Goal: Task Accomplishment & Management: Manage account settings

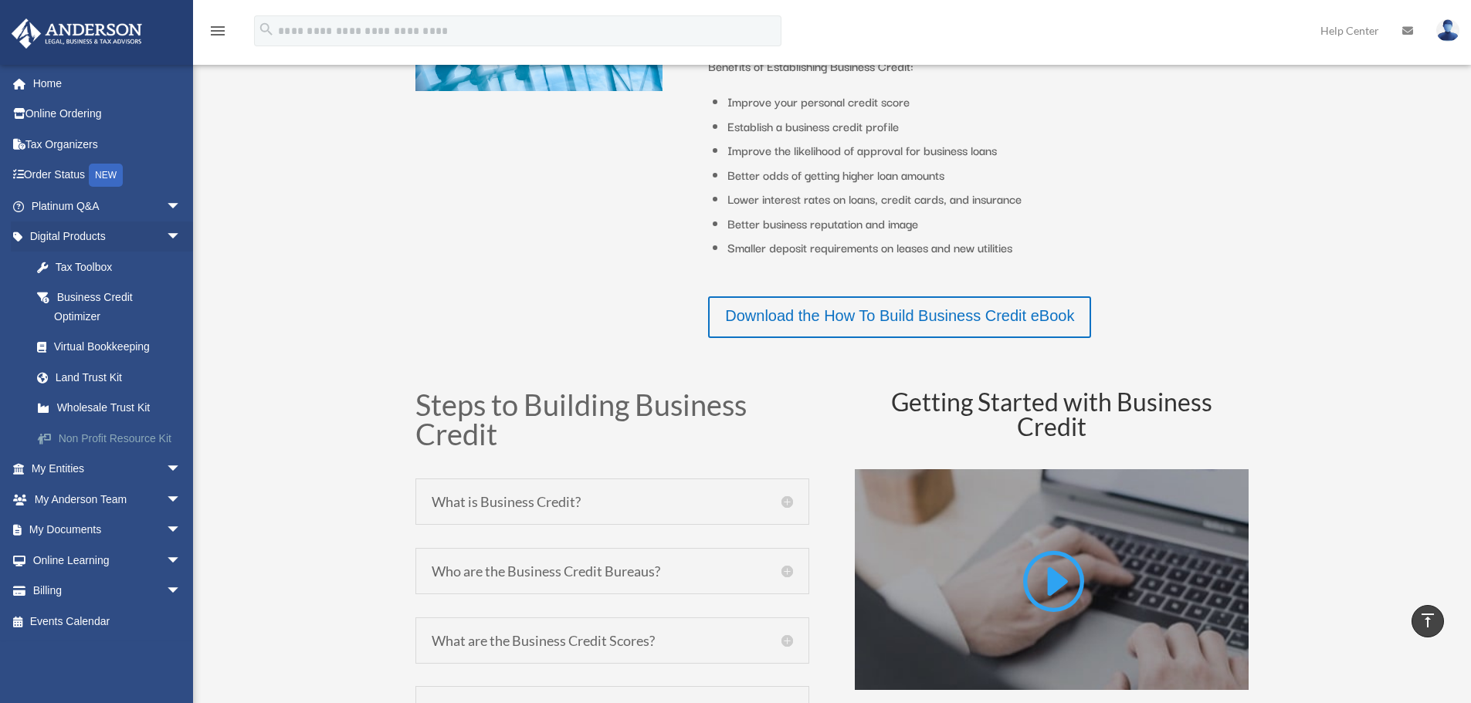
scroll to position [695, 0]
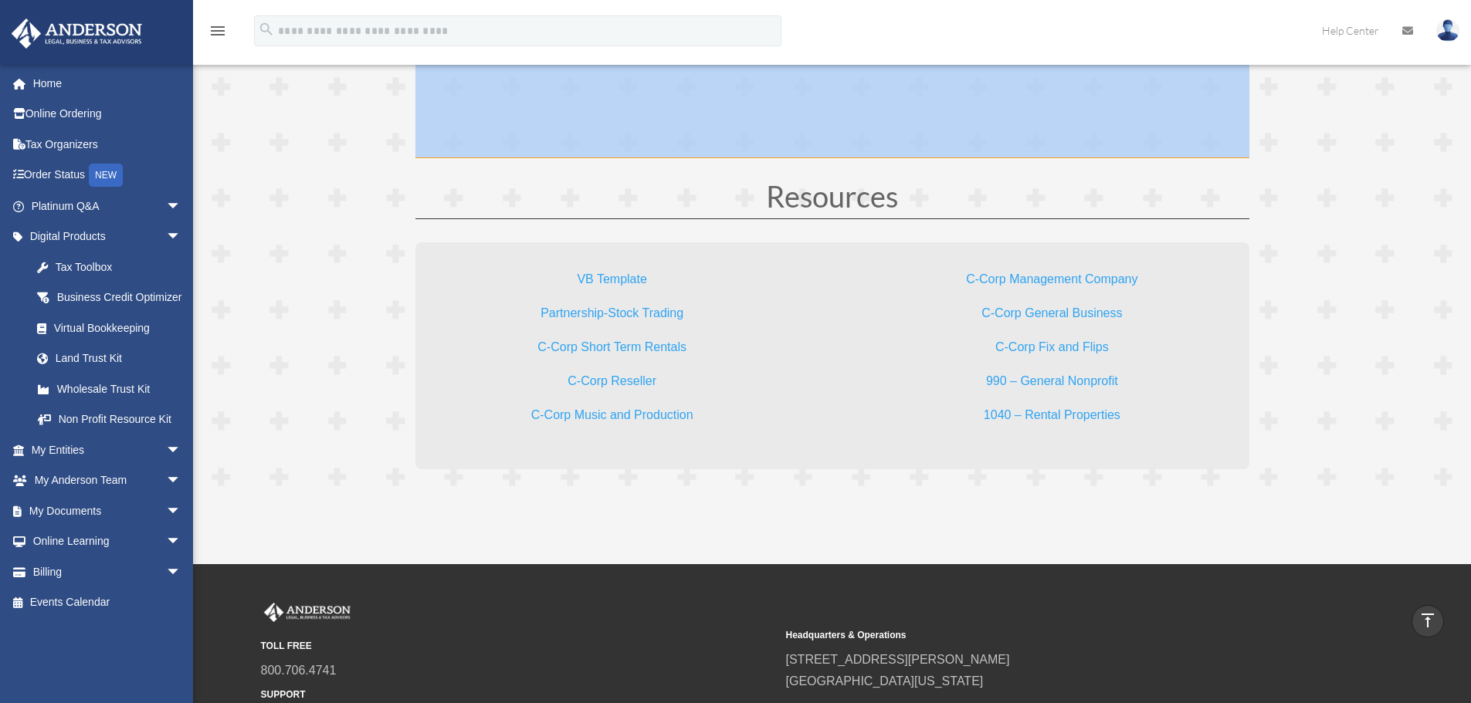
scroll to position [4561, 0]
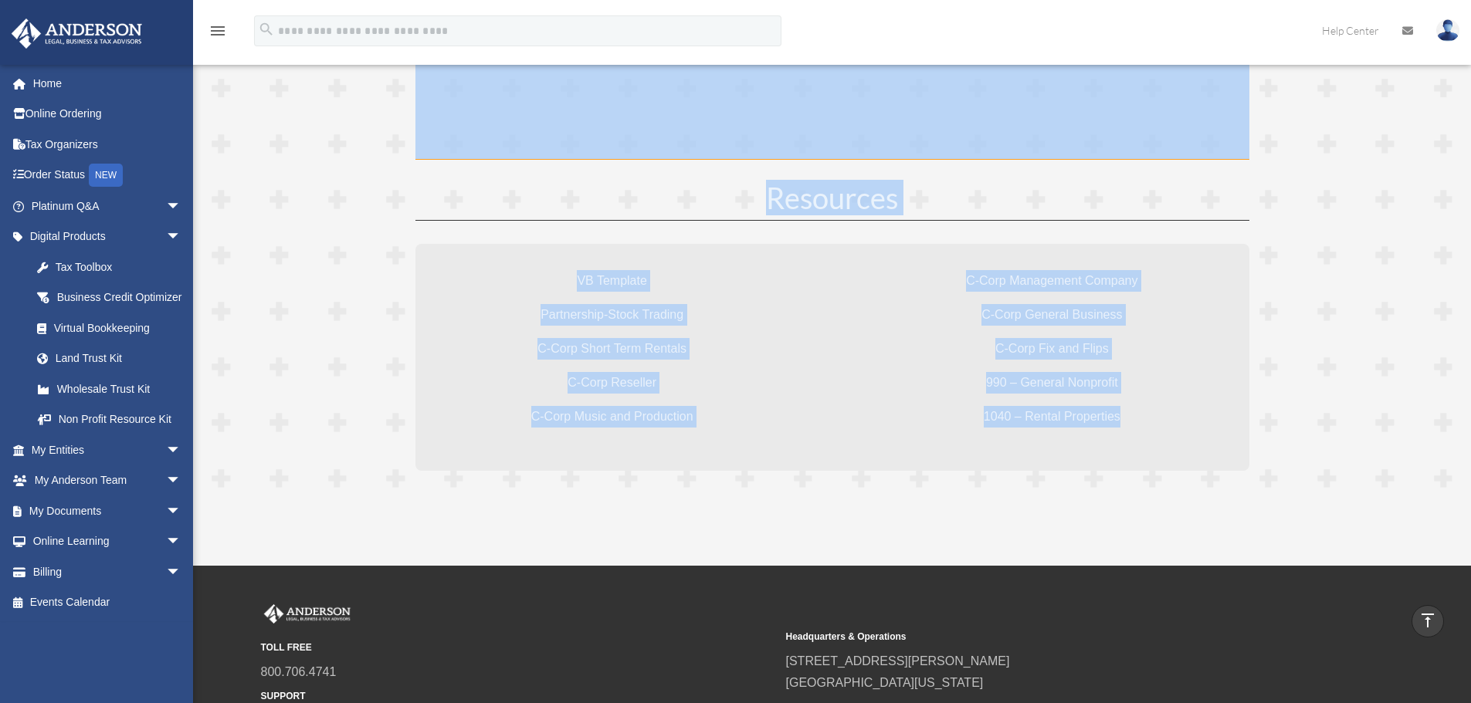
drag, startPoint x: 544, startPoint y: 329, endPoint x: 1134, endPoint y: 468, distance: 606.8
copy div "1 – Welcome to Virtual Bookkeeping 2 – Basics of Financial Statements 3 – Setti…"
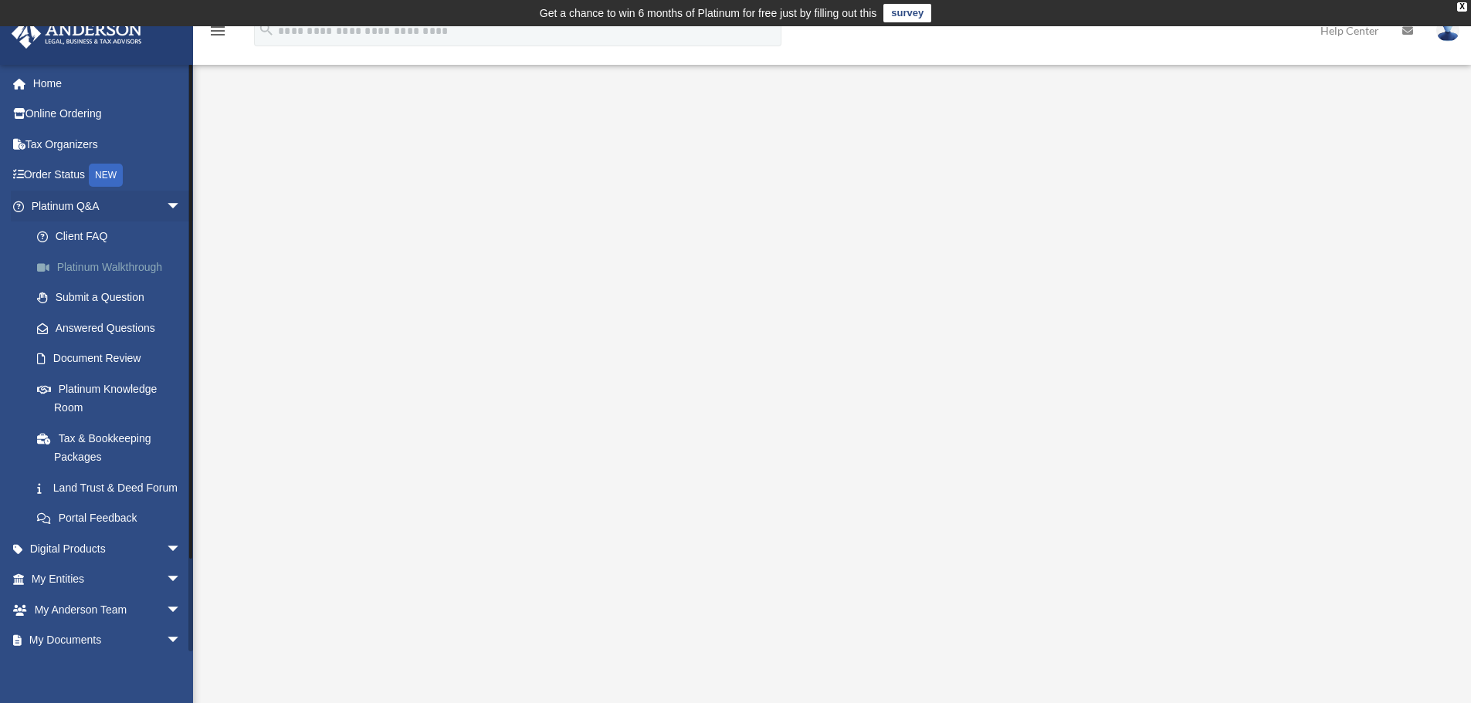
click at [140, 269] on link "Platinum Walkthrough" at bounding box center [113, 267] width 183 height 31
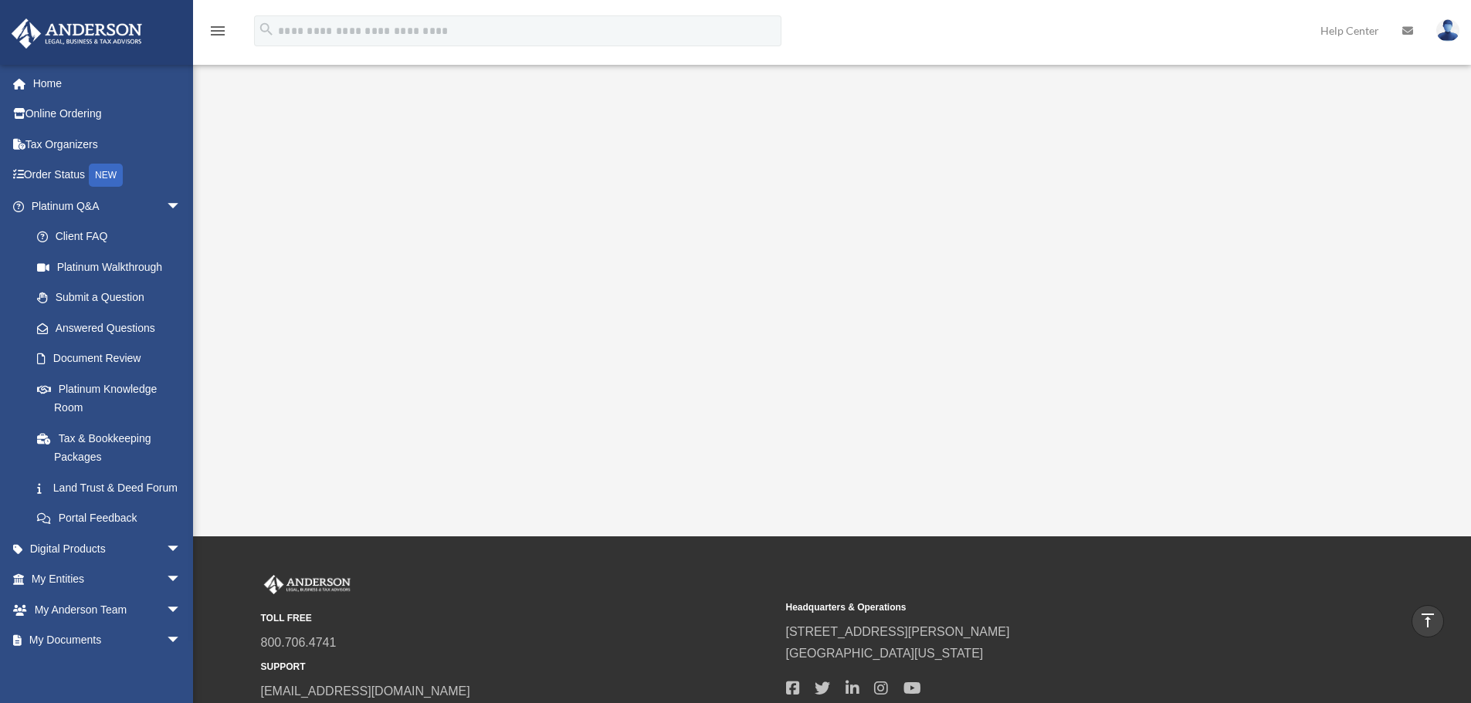
scroll to position [154, 0]
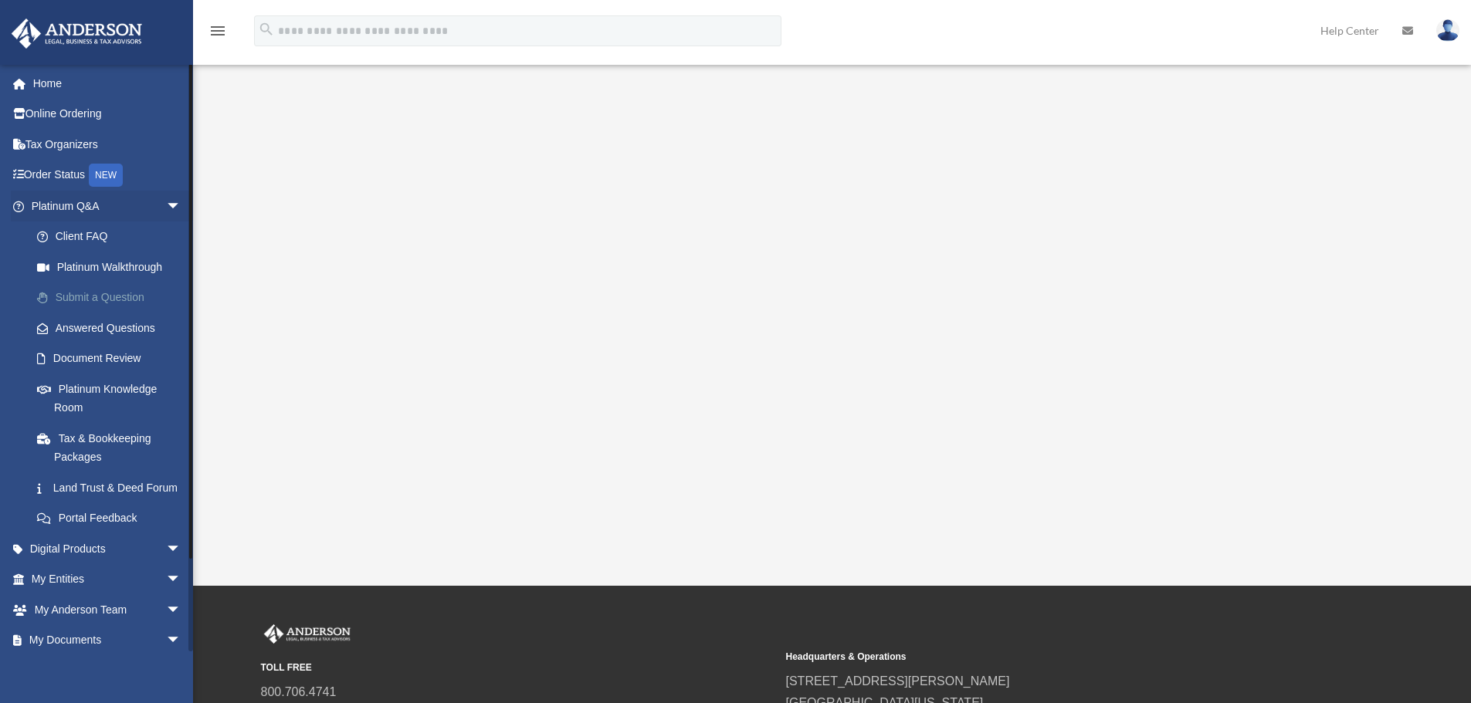
click at [126, 294] on link "Submit a Question" at bounding box center [113, 298] width 183 height 31
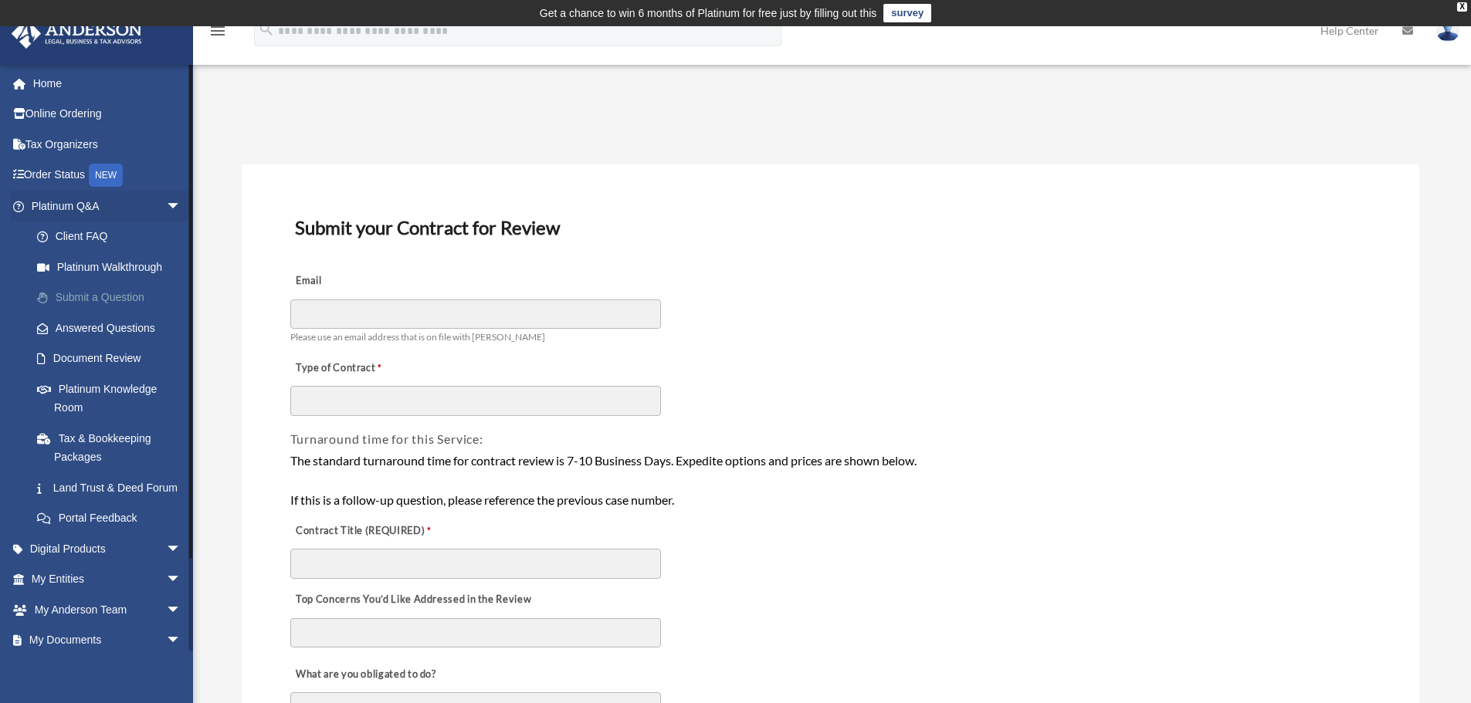
click at [124, 297] on link "Submit a Question" at bounding box center [113, 298] width 183 height 31
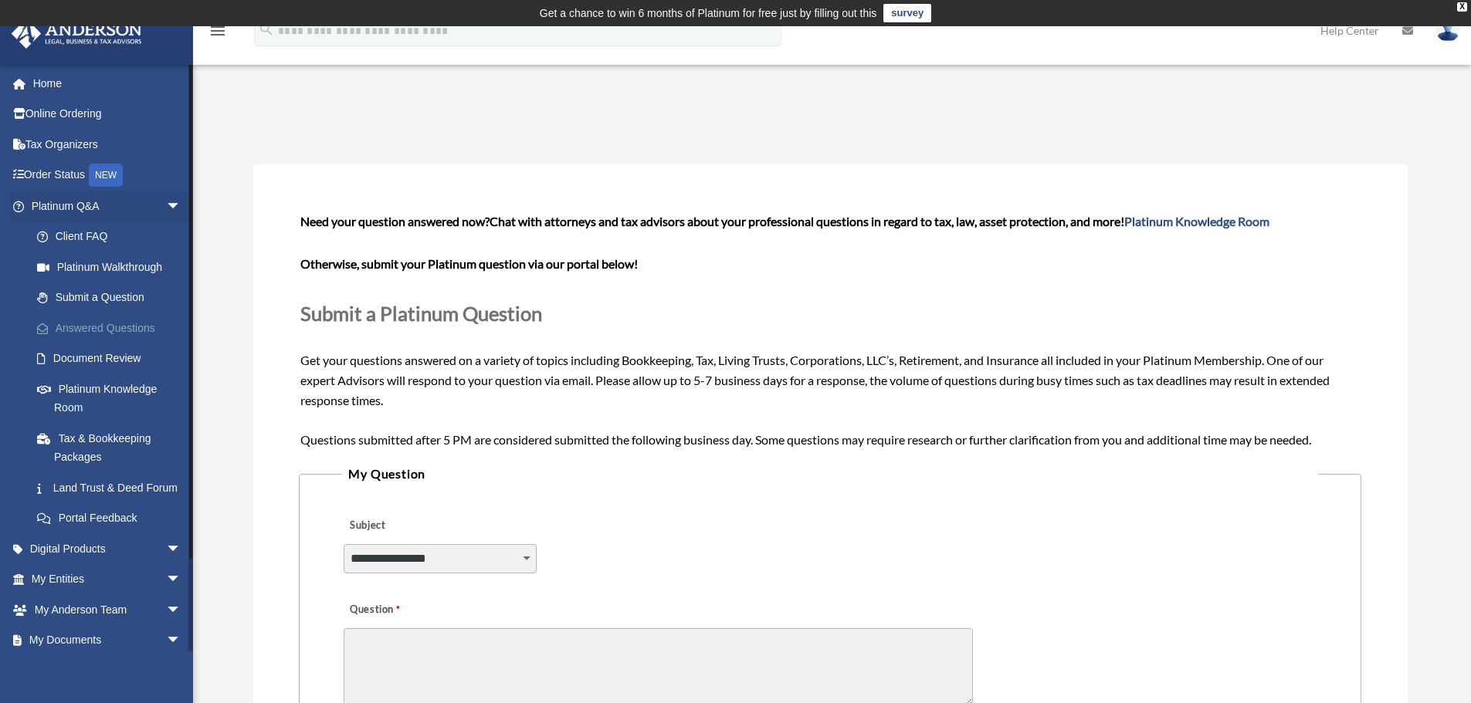
click at [109, 322] on link "Answered Questions" at bounding box center [113, 328] width 183 height 31
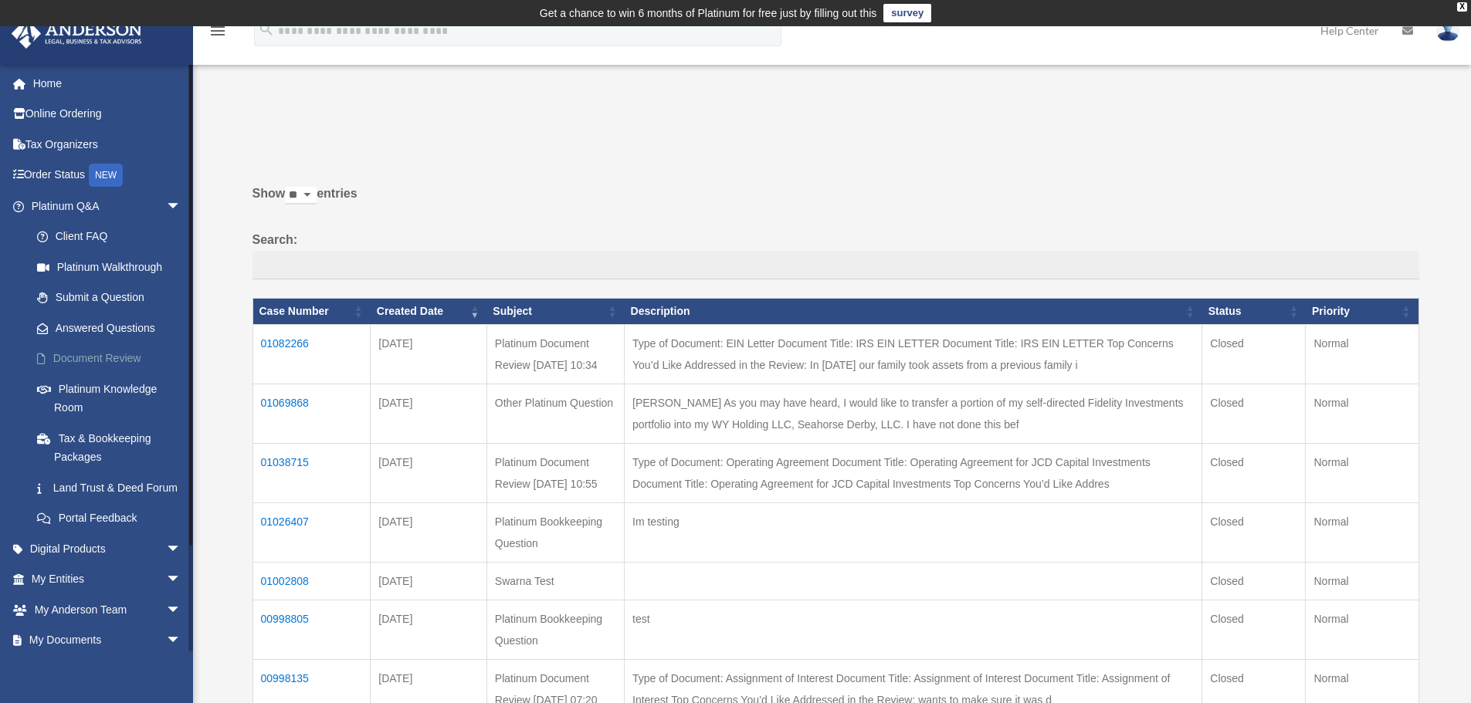
click at [107, 366] on link "Document Review" at bounding box center [113, 359] width 183 height 31
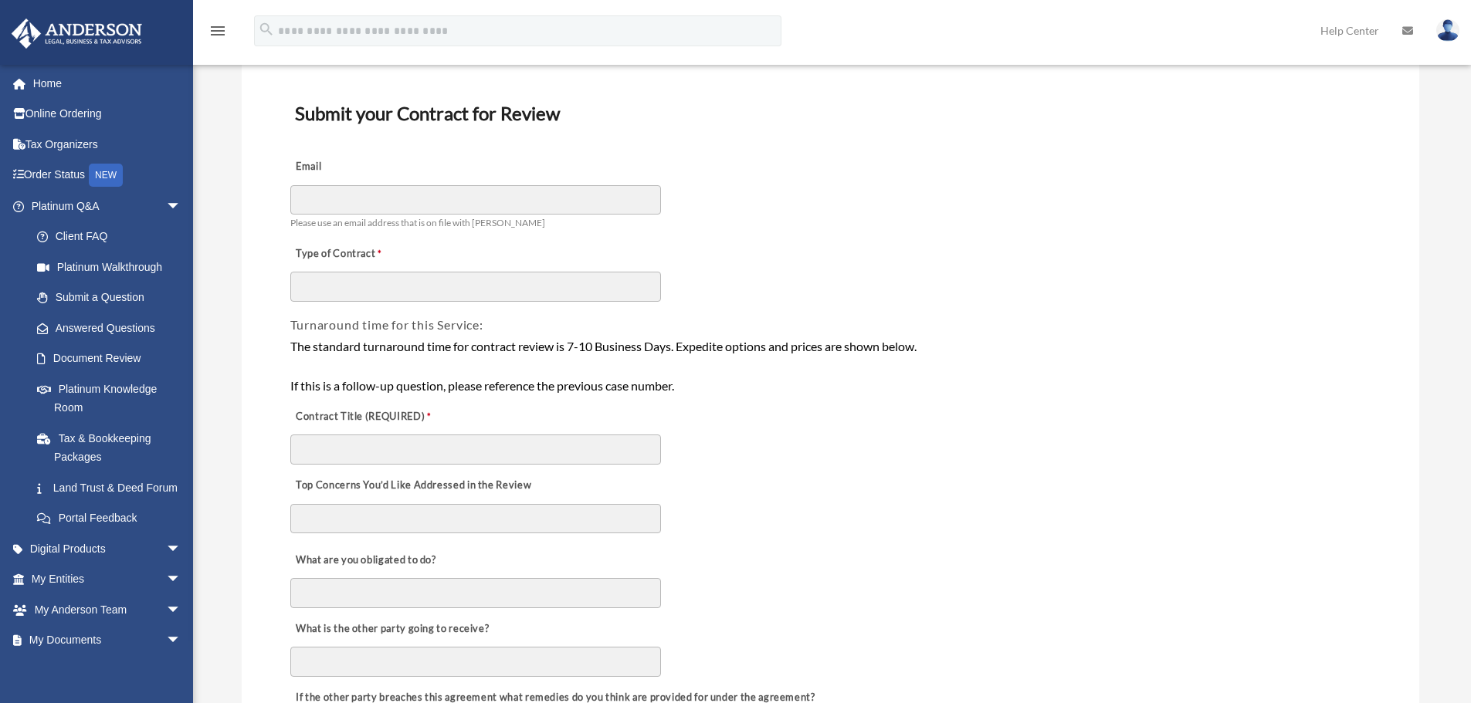
scroll to position [154, 0]
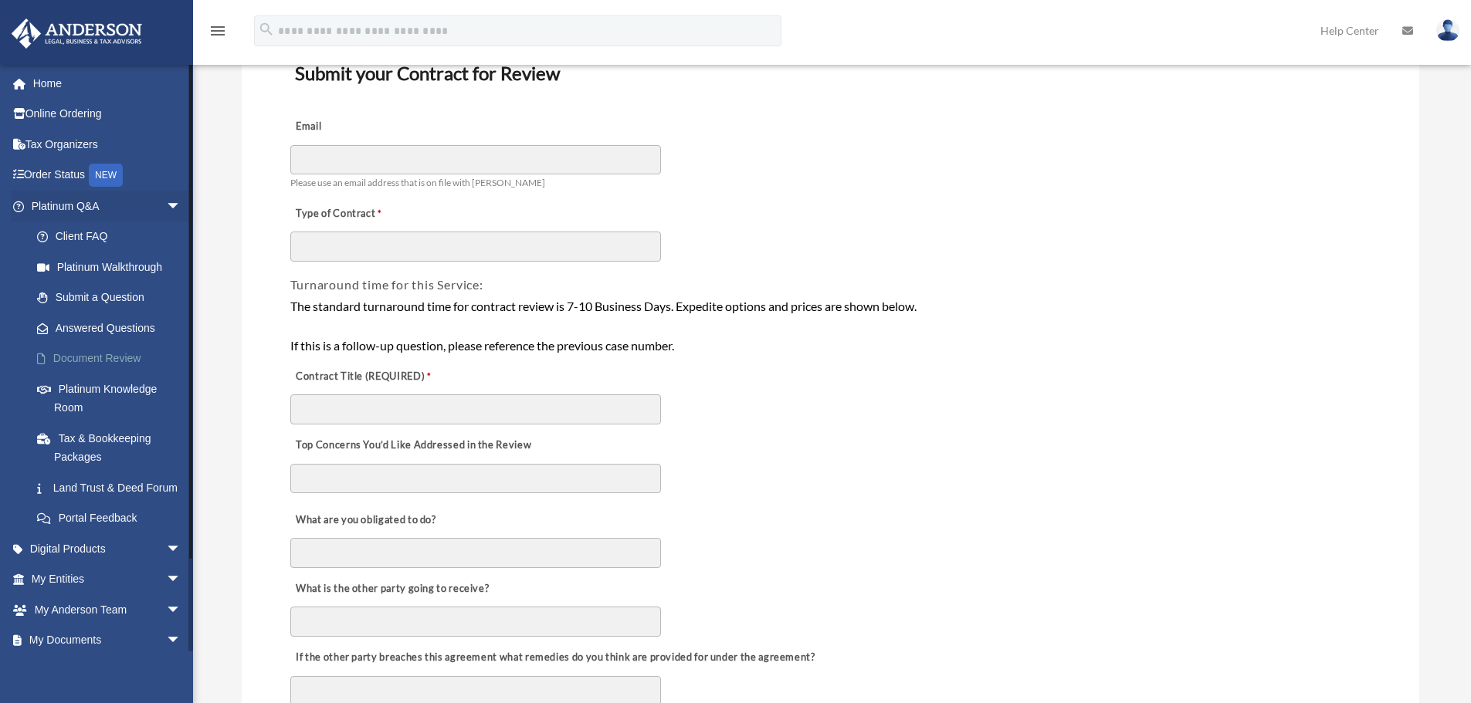
click at [104, 365] on link "Document Review" at bounding box center [113, 359] width 183 height 31
click at [103, 361] on link "Document Review" at bounding box center [113, 359] width 183 height 31
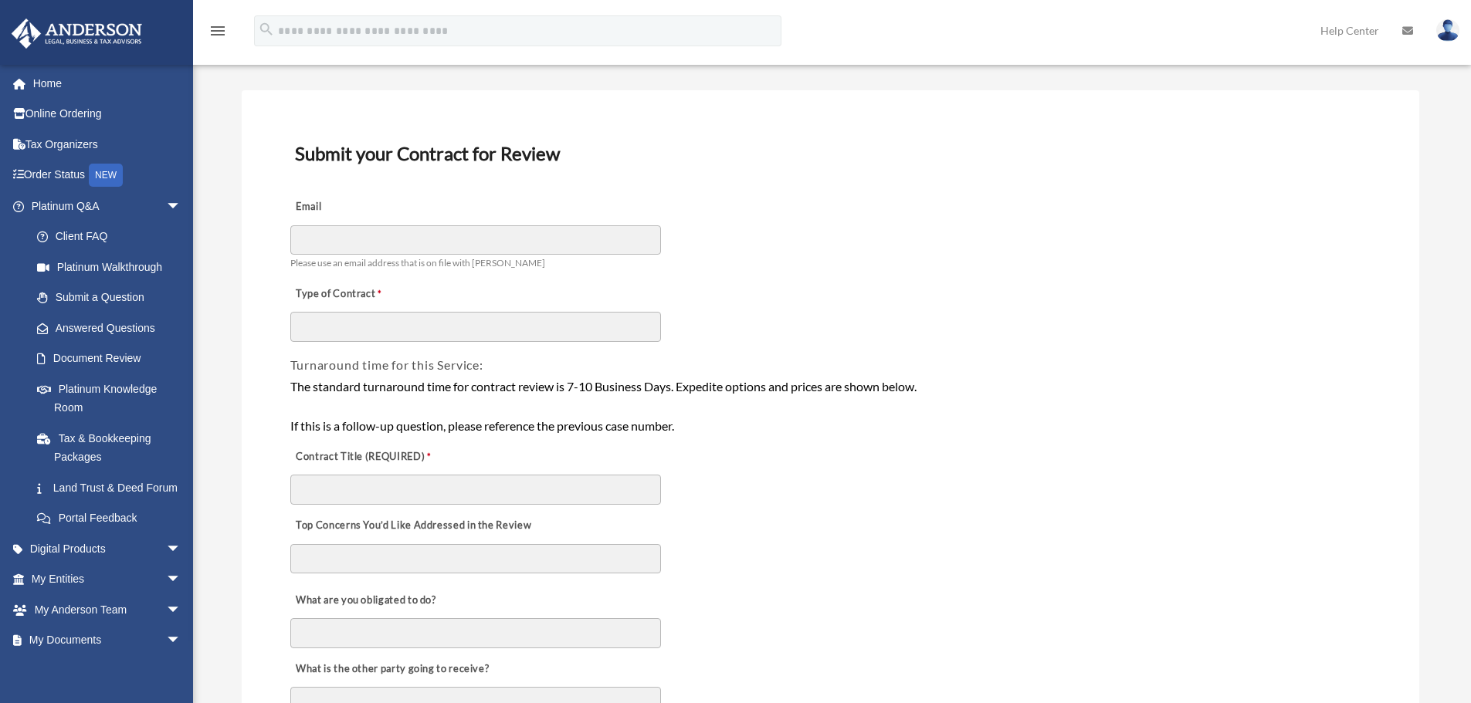
scroll to position [0, 0]
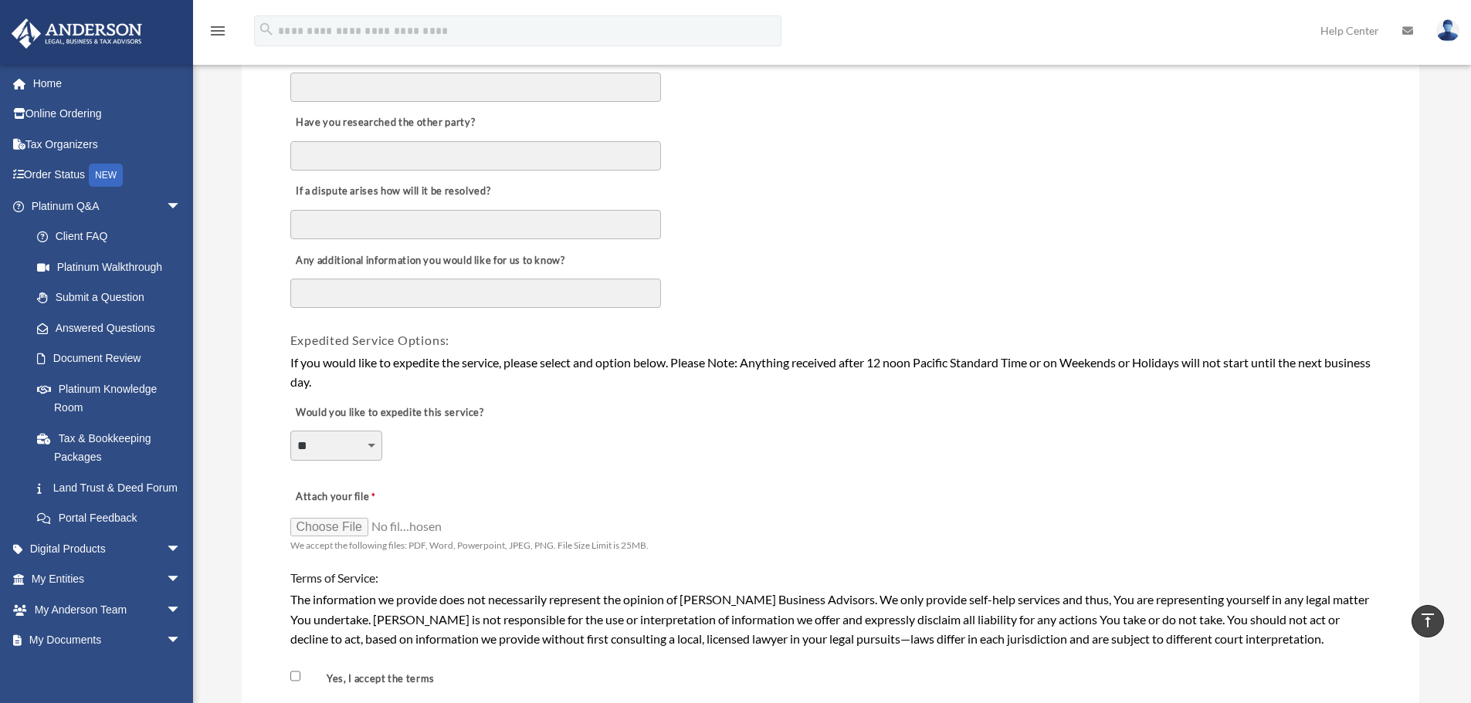
scroll to position [849, 0]
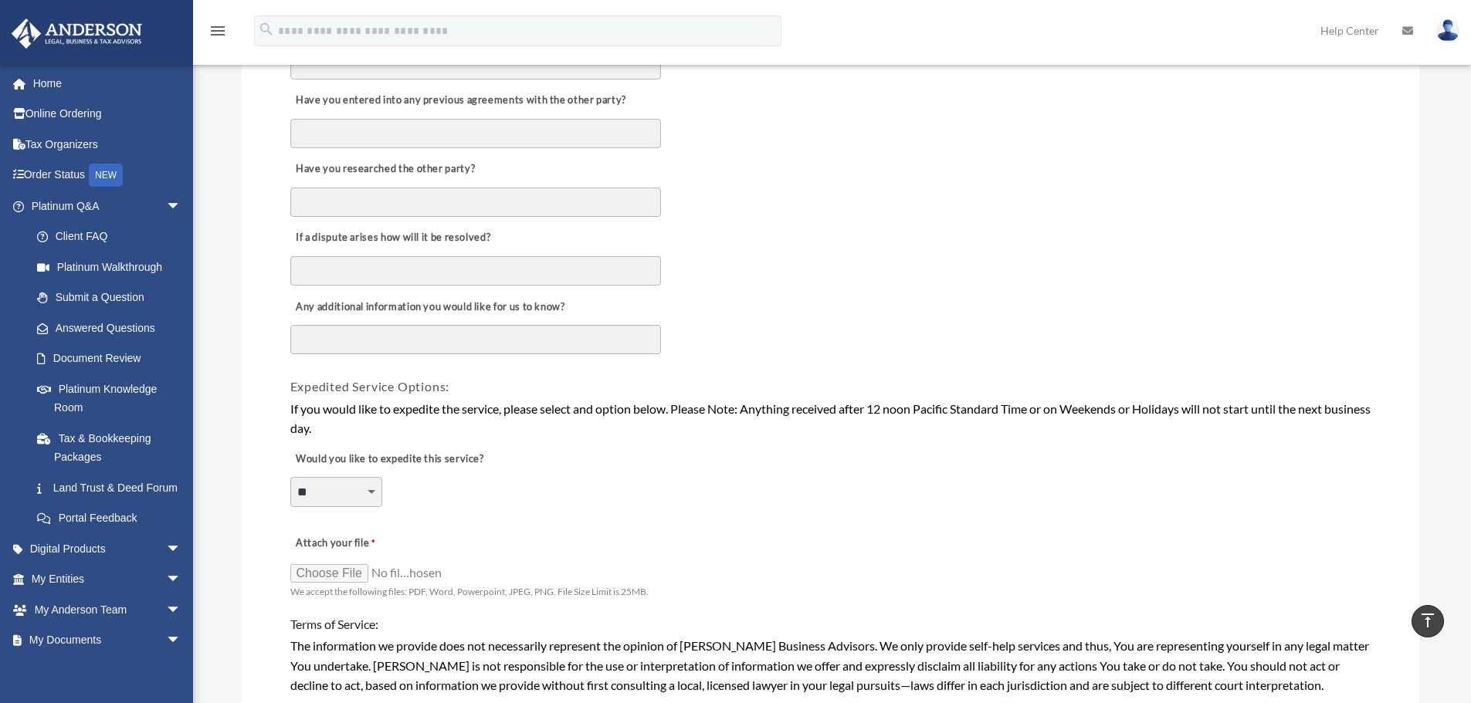
click at [331, 507] on select "**********" at bounding box center [336, 491] width 92 height 29
click at [290, 477] on select "**********" at bounding box center [336, 491] width 92 height 29
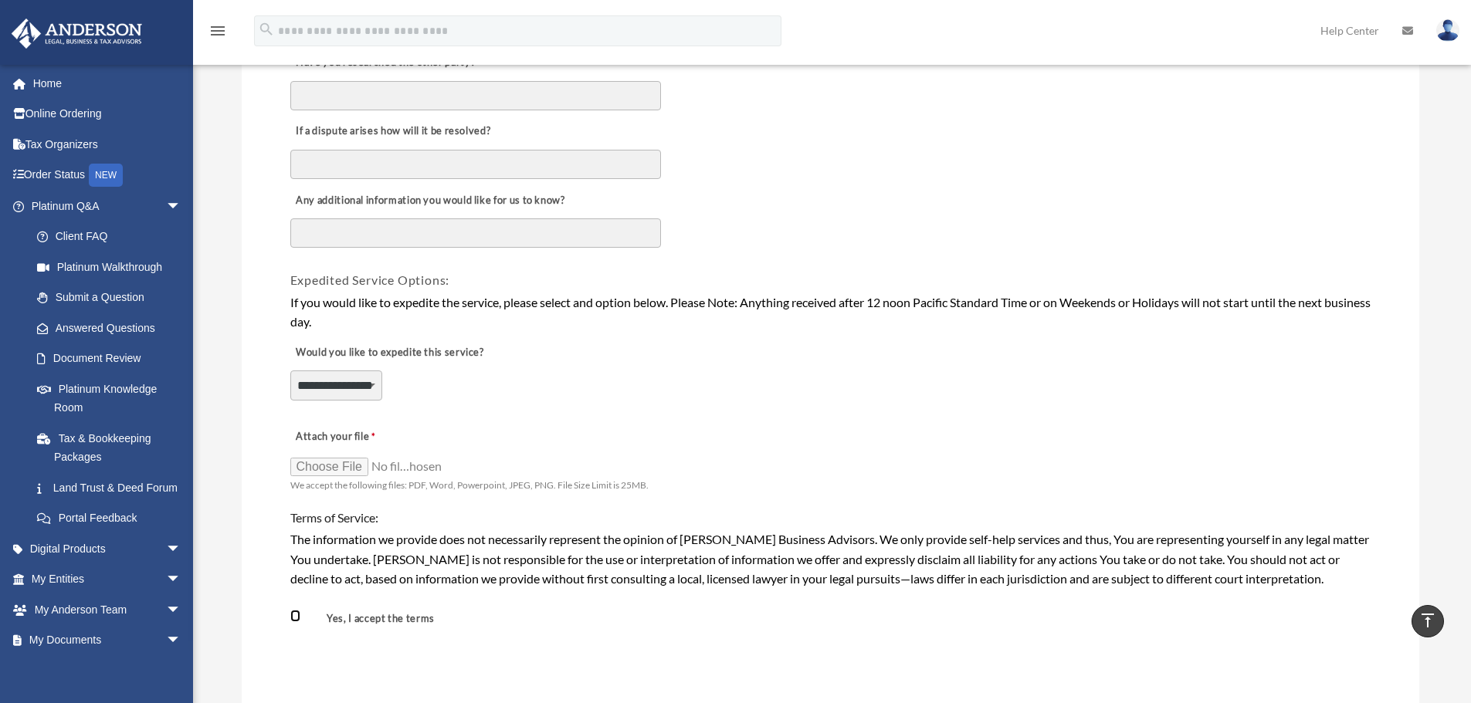
scroll to position [927, 0]
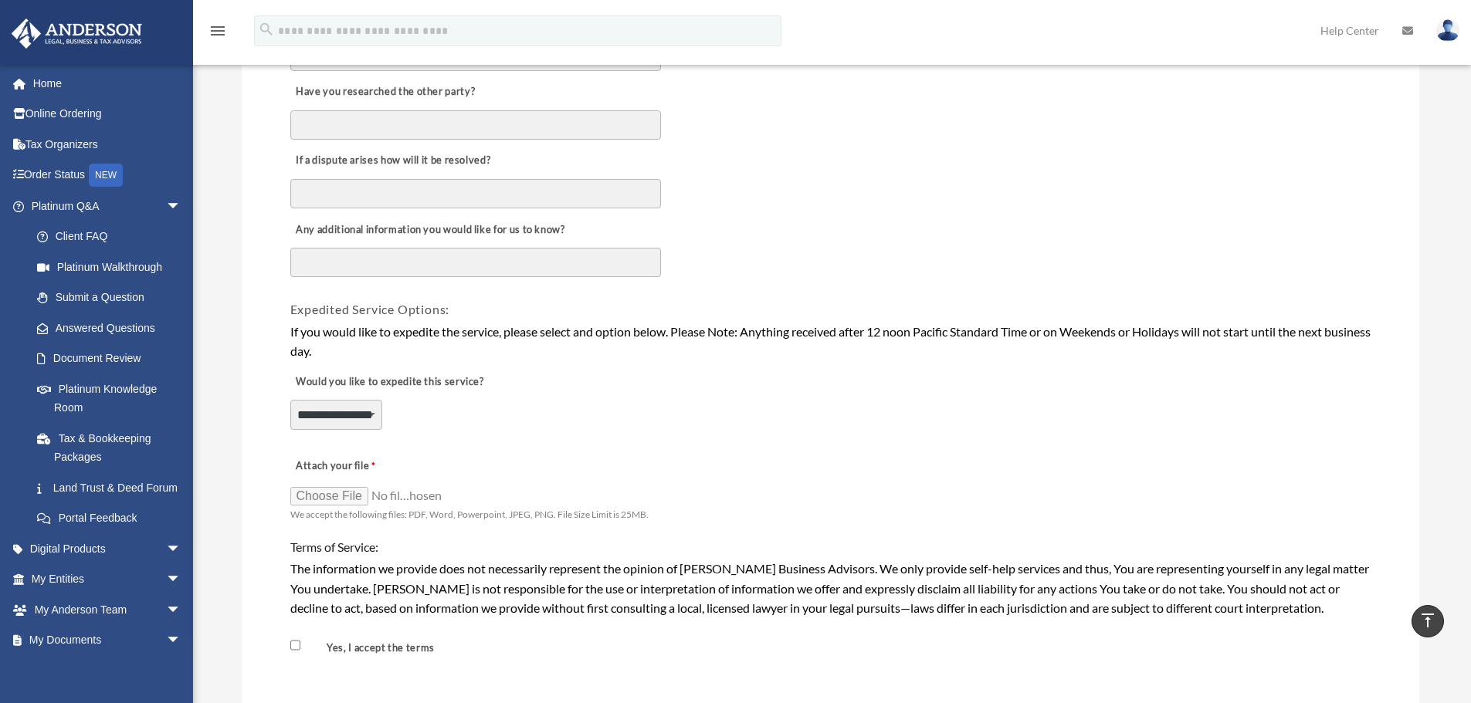
click at [318, 429] on select "**********" at bounding box center [336, 414] width 92 height 29
select select "********"
click at [290, 400] on select "**********" at bounding box center [336, 414] width 92 height 29
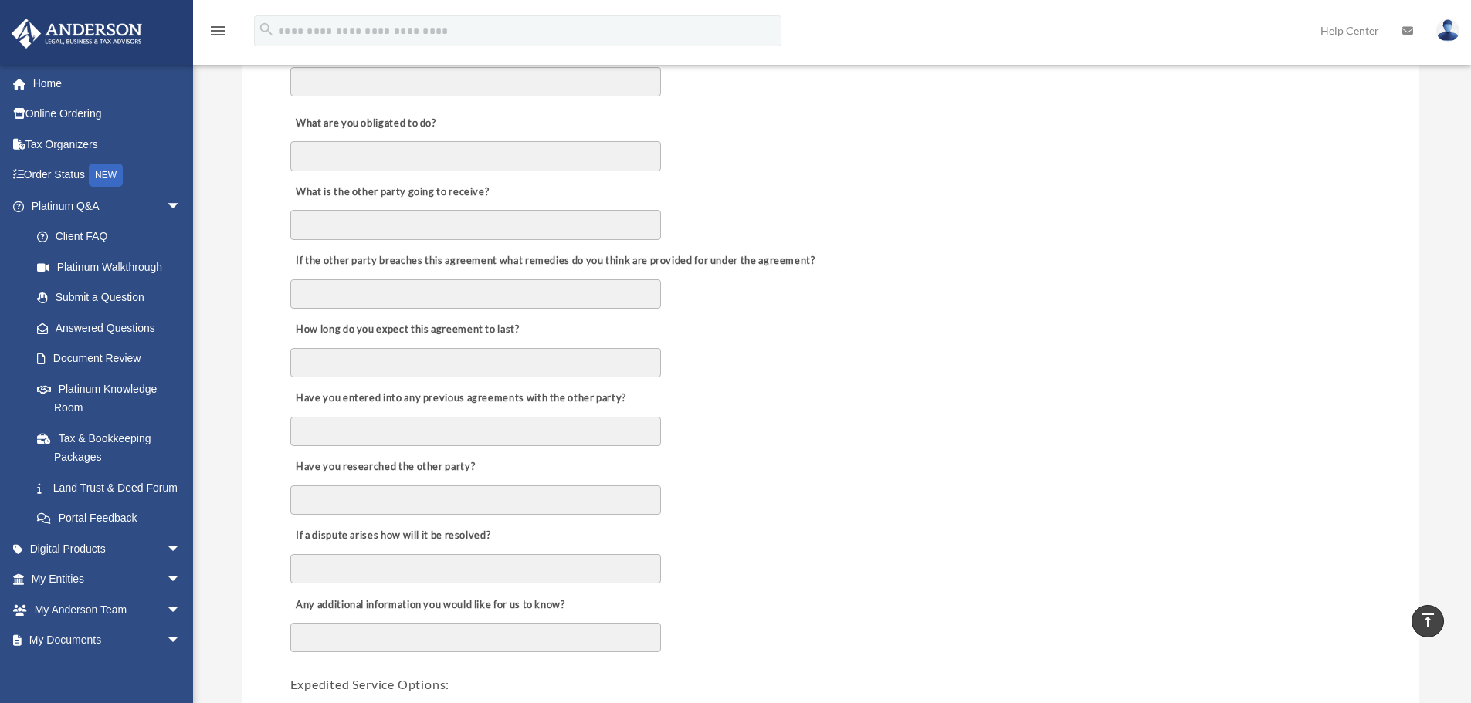
scroll to position [540, 0]
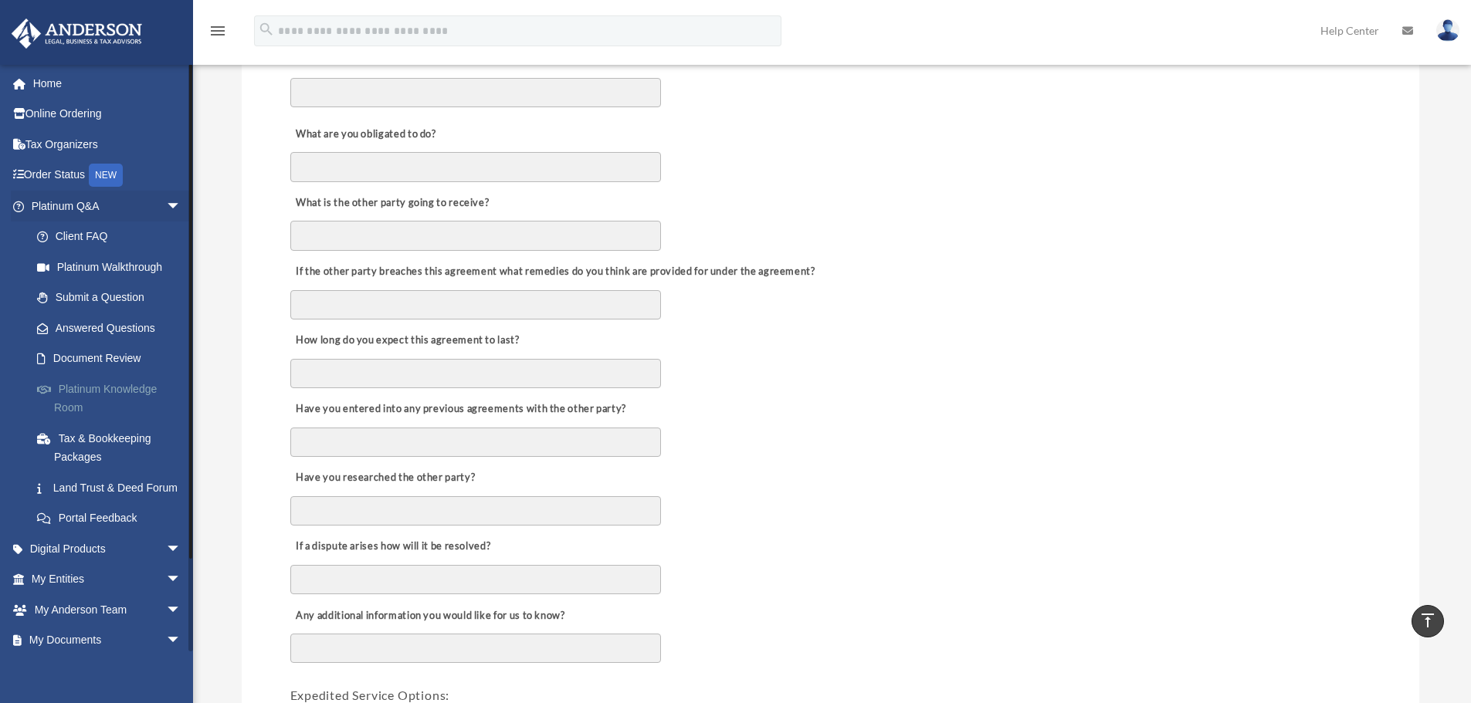
click at [107, 384] on link "Platinum Knowledge Room" at bounding box center [113, 398] width 183 height 49
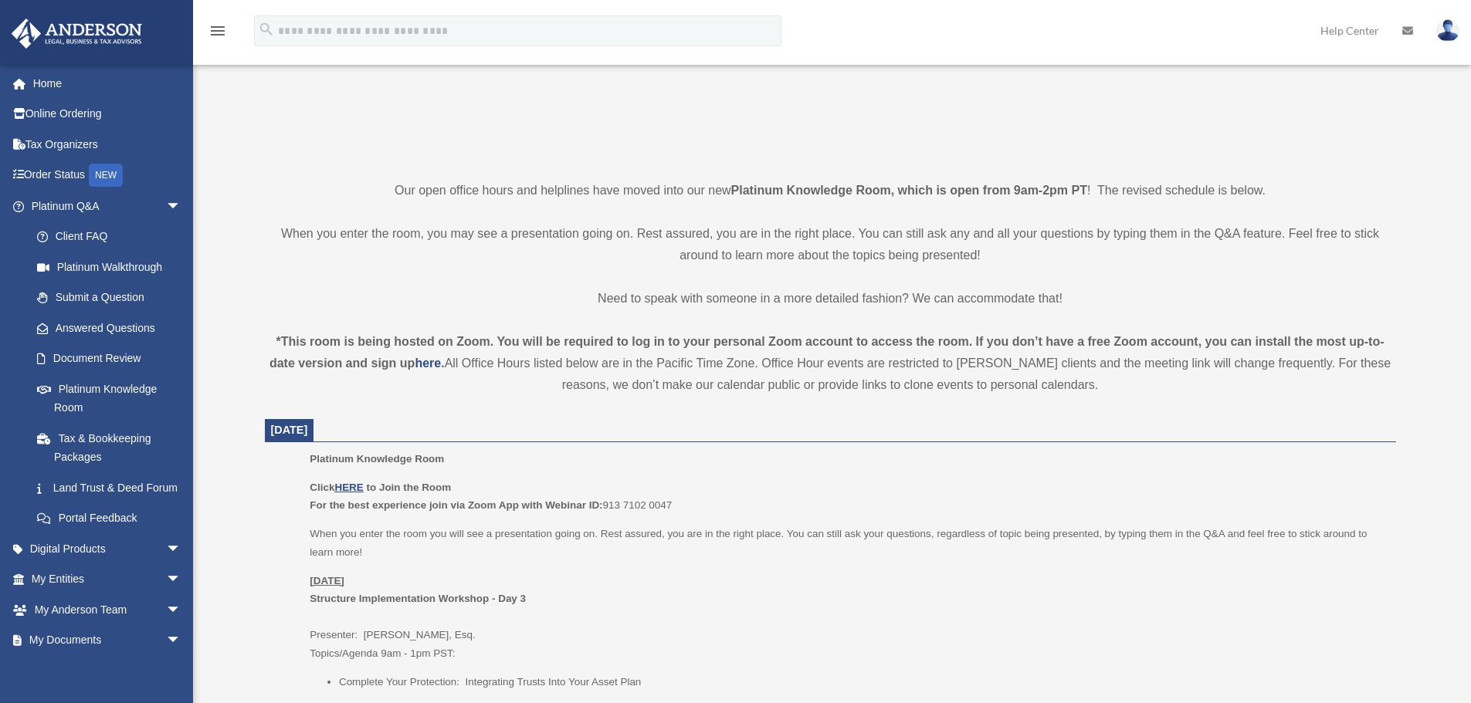
scroll to position [309, 0]
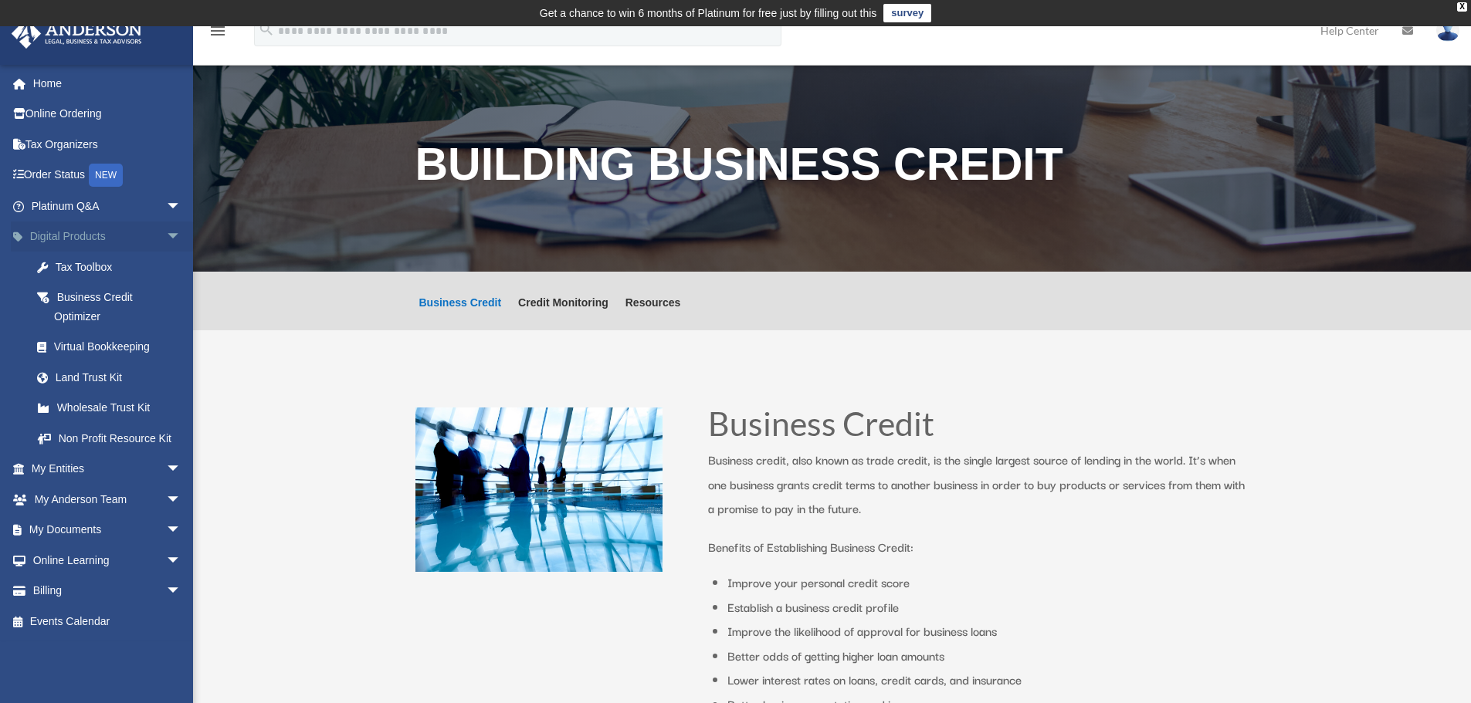
click at [86, 241] on link "Digital Products arrow_drop_down" at bounding box center [108, 237] width 194 height 31
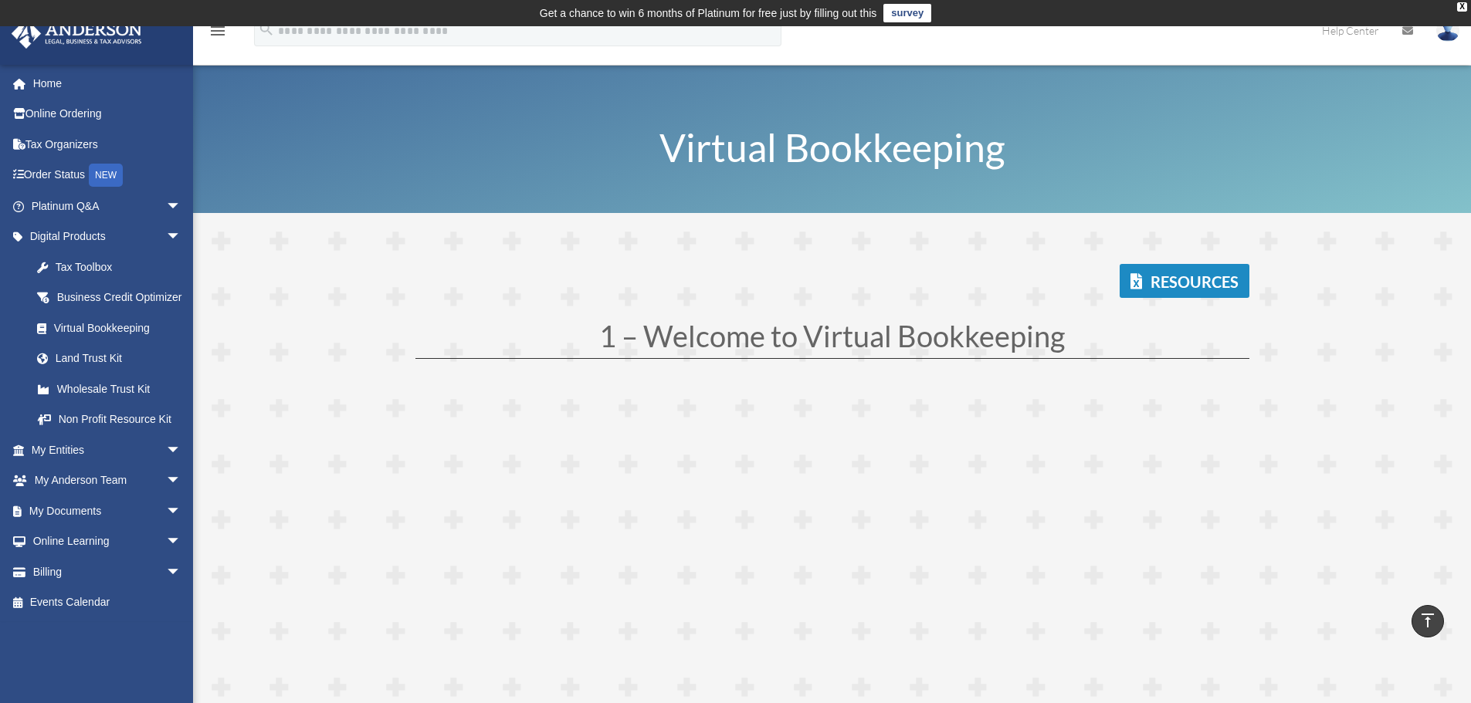
scroll to position [4561, 0]
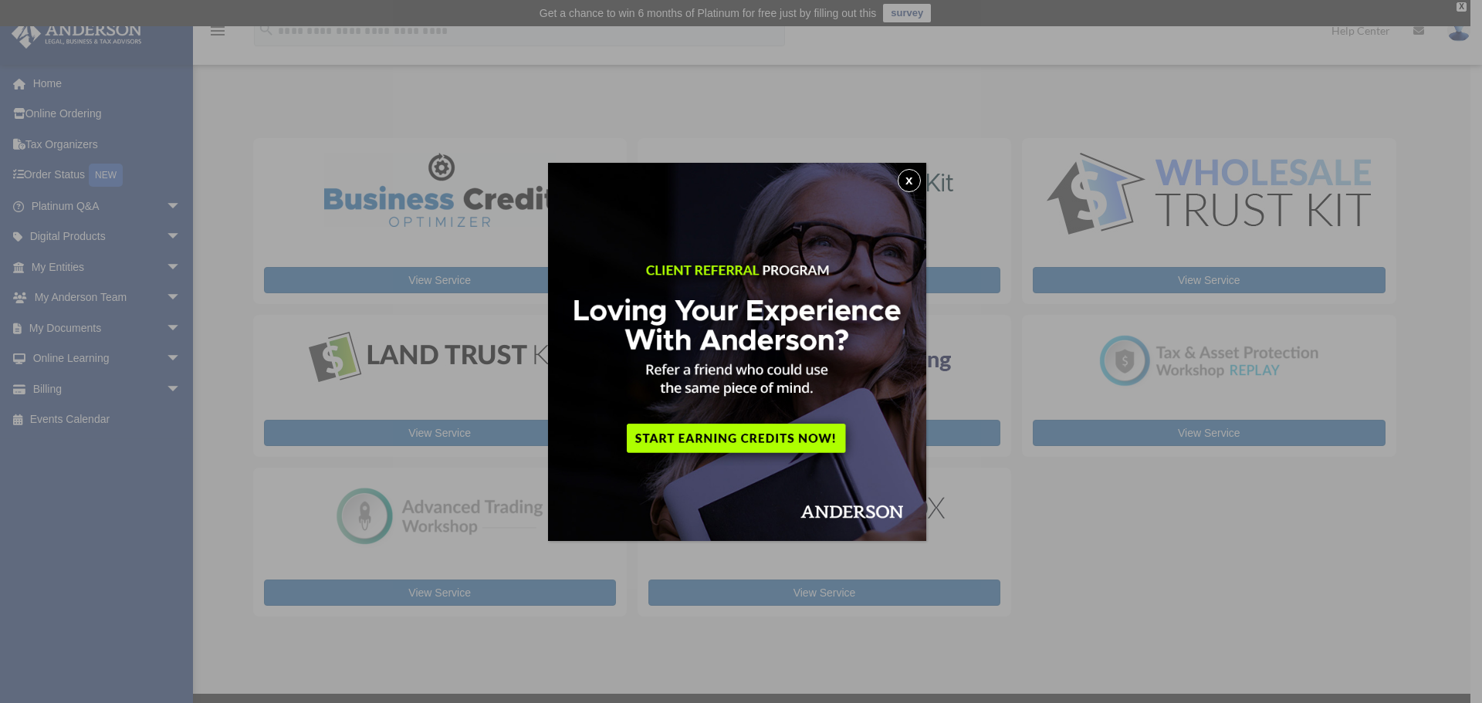
click at [921, 176] on button "x" at bounding box center [909, 180] width 23 height 23
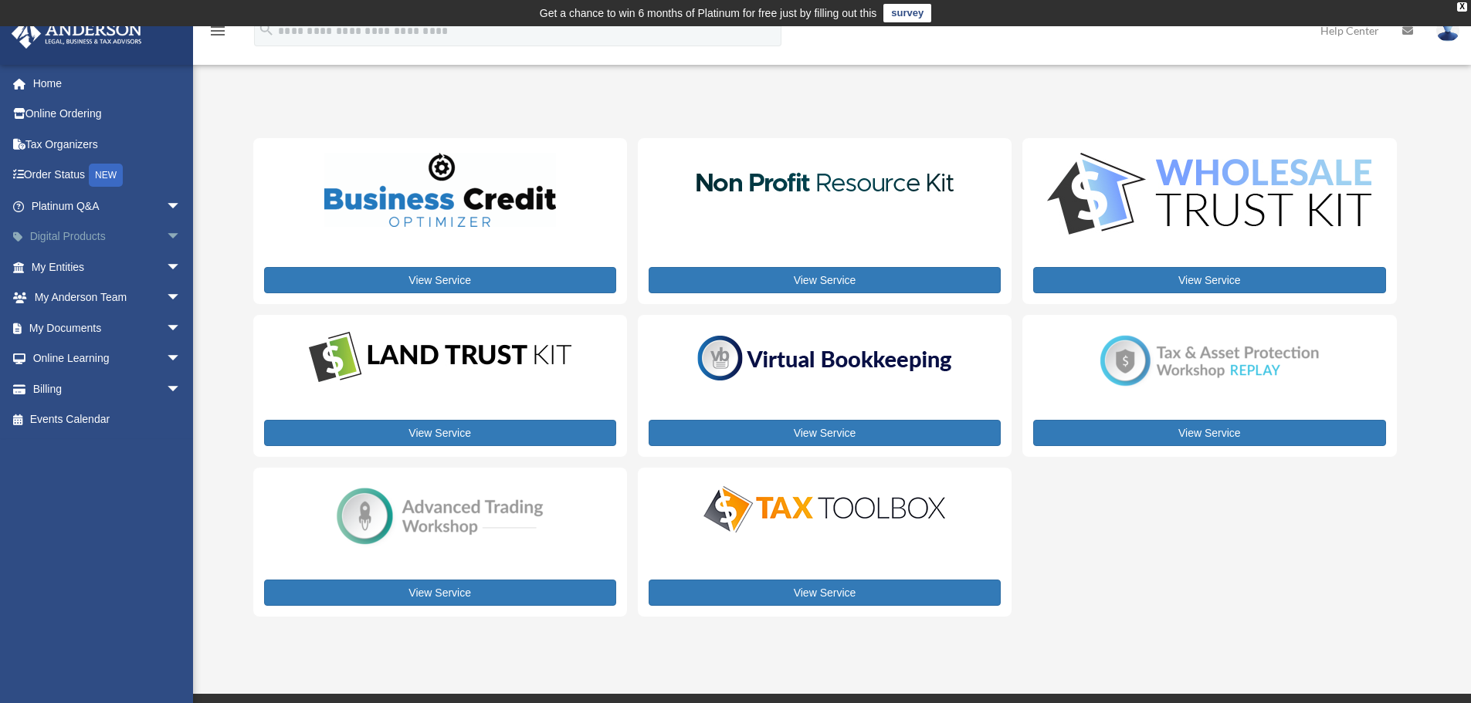
click at [76, 243] on link "Digital Products arrow_drop_down" at bounding box center [108, 237] width 194 height 31
click at [166, 240] on span "arrow_drop_down" at bounding box center [181, 238] width 31 height 32
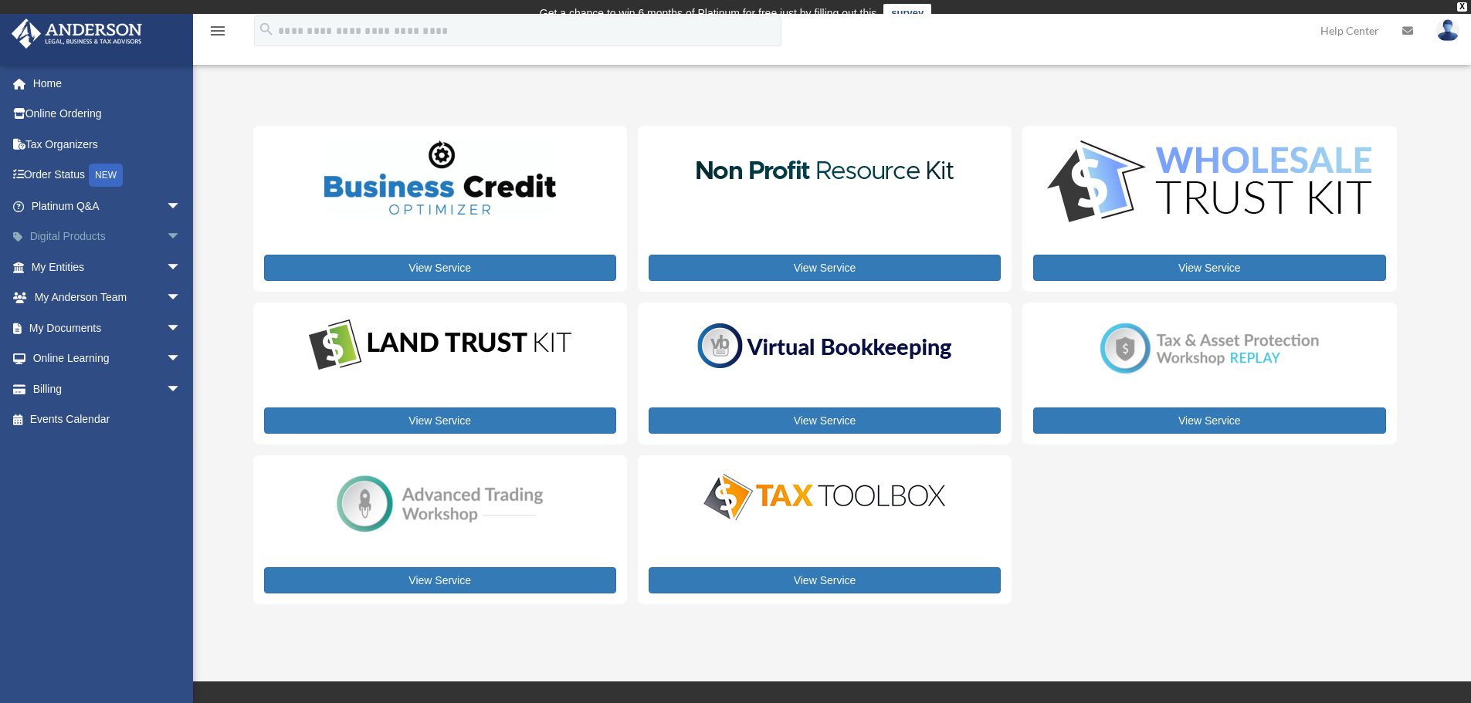
click at [166, 235] on span "arrow_drop_down" at bounding box center [181, 238] width 31 height 32
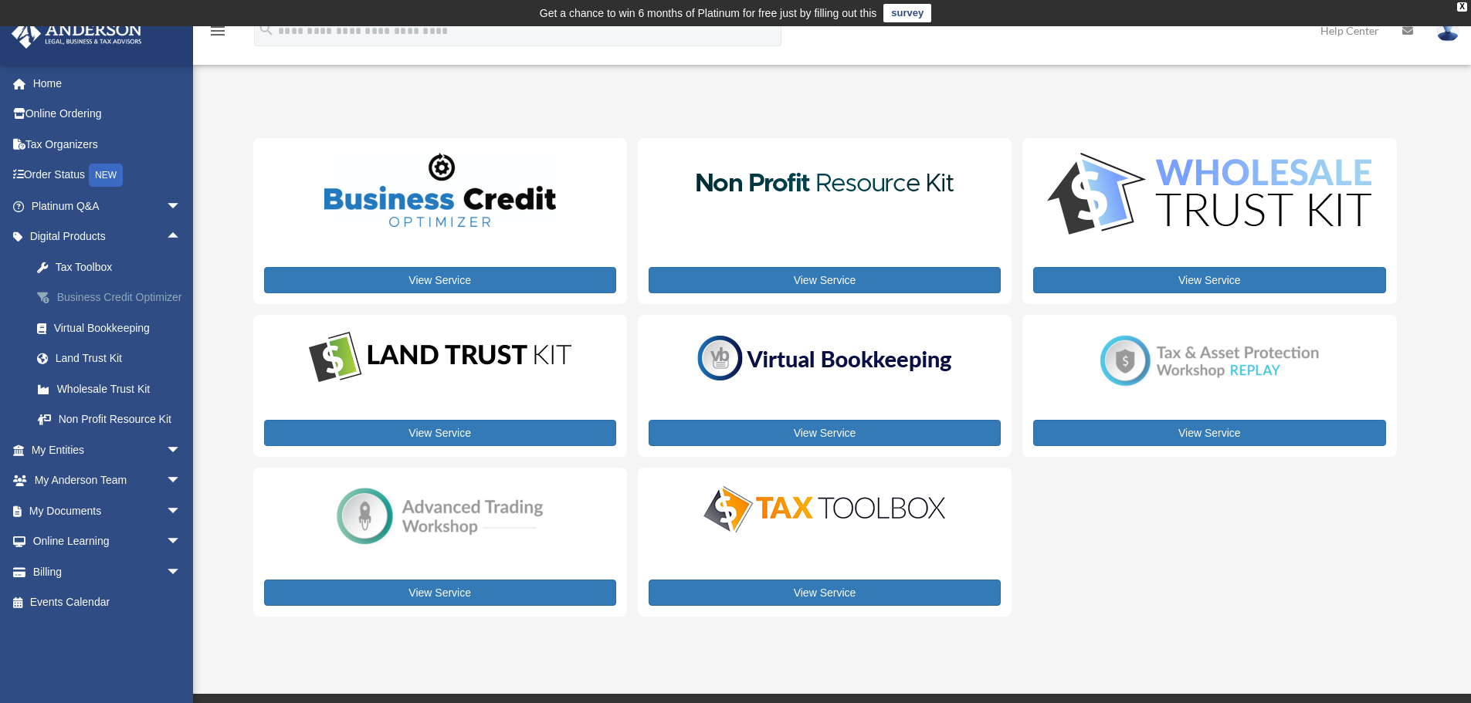
click at [91, 307] on div "Business Credit Optimizer" at bounding box center [119, 297] width 131 height 19
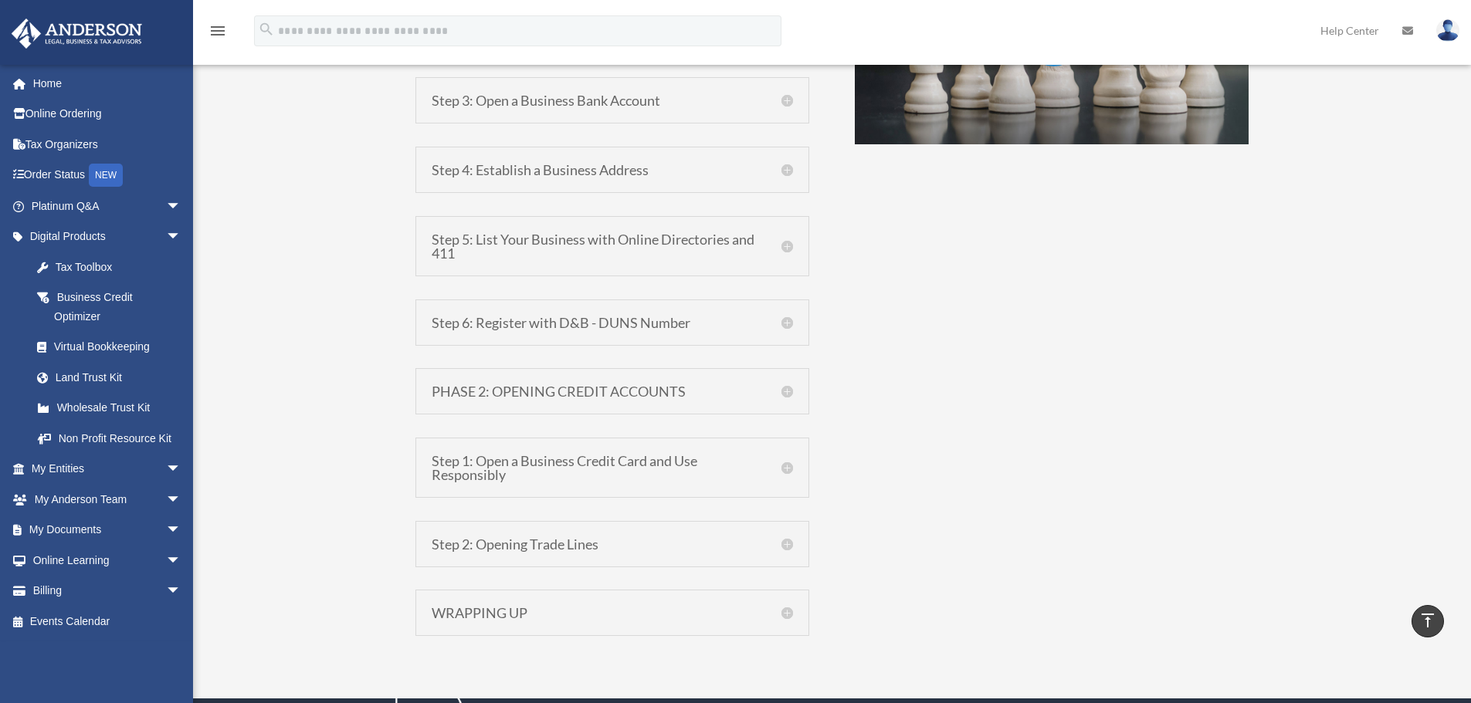
scroll to position [1313, 0]
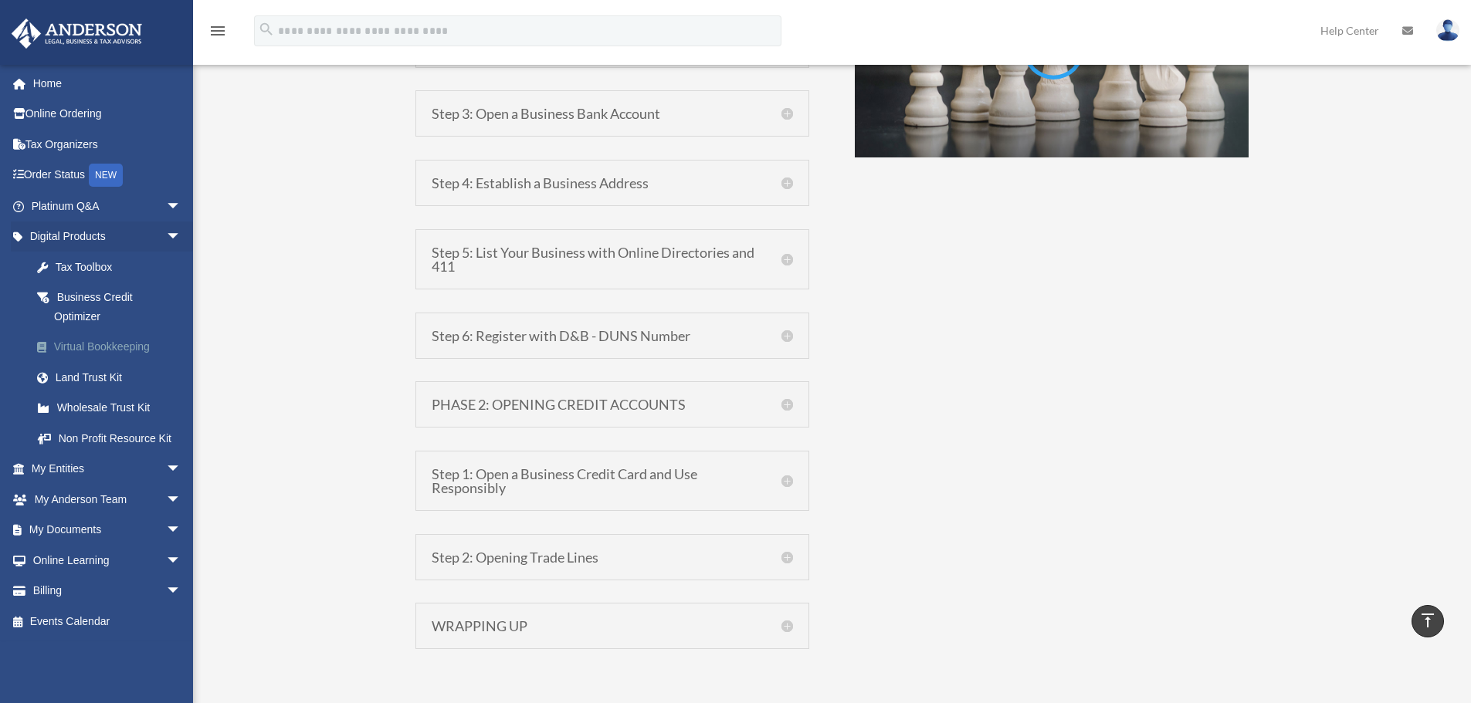
click at [104, 349] on div "Virtual Bookkeeping" at bounding box center [119, 346] width 131 height 19
click at [104, 344] on div "Virtual Bookkeeping" at bounding box center [119, 346] width 131 height 19
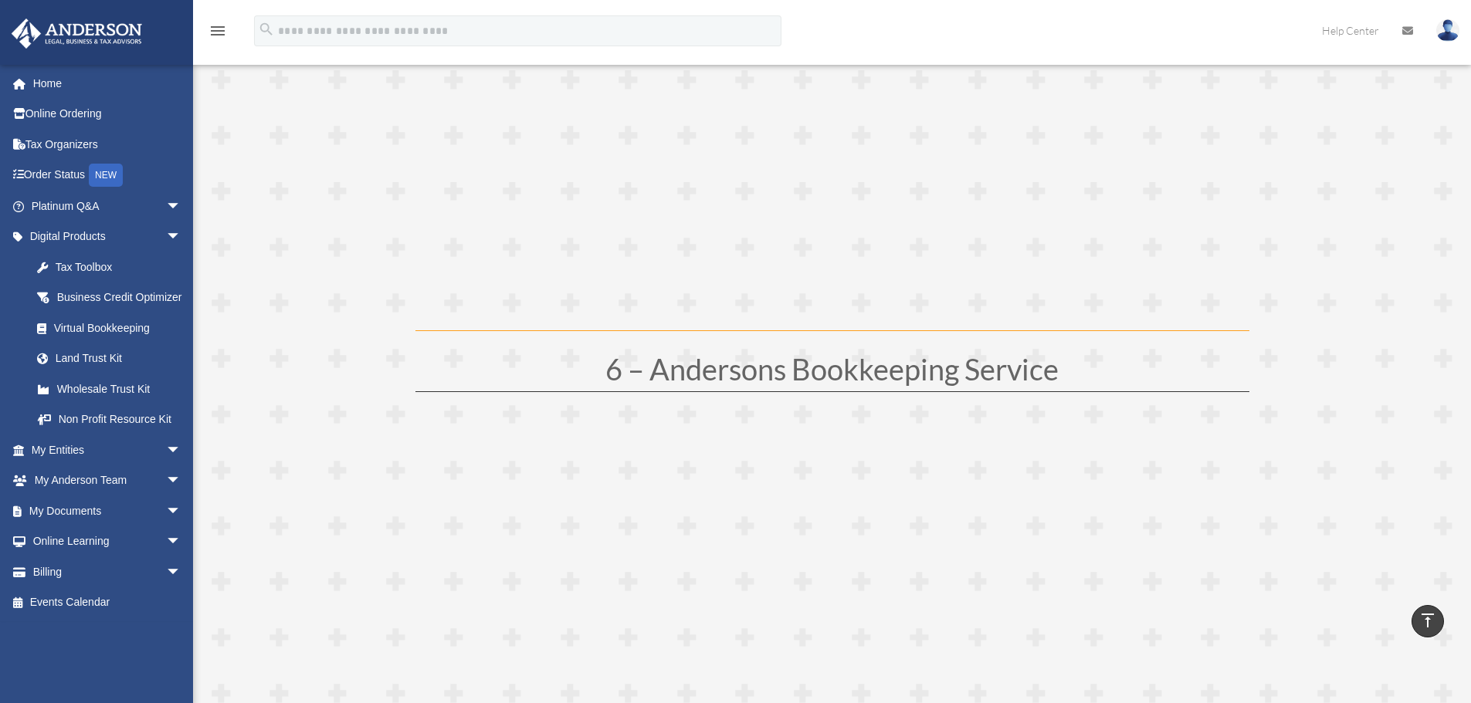
scroll to position [2631, 0]
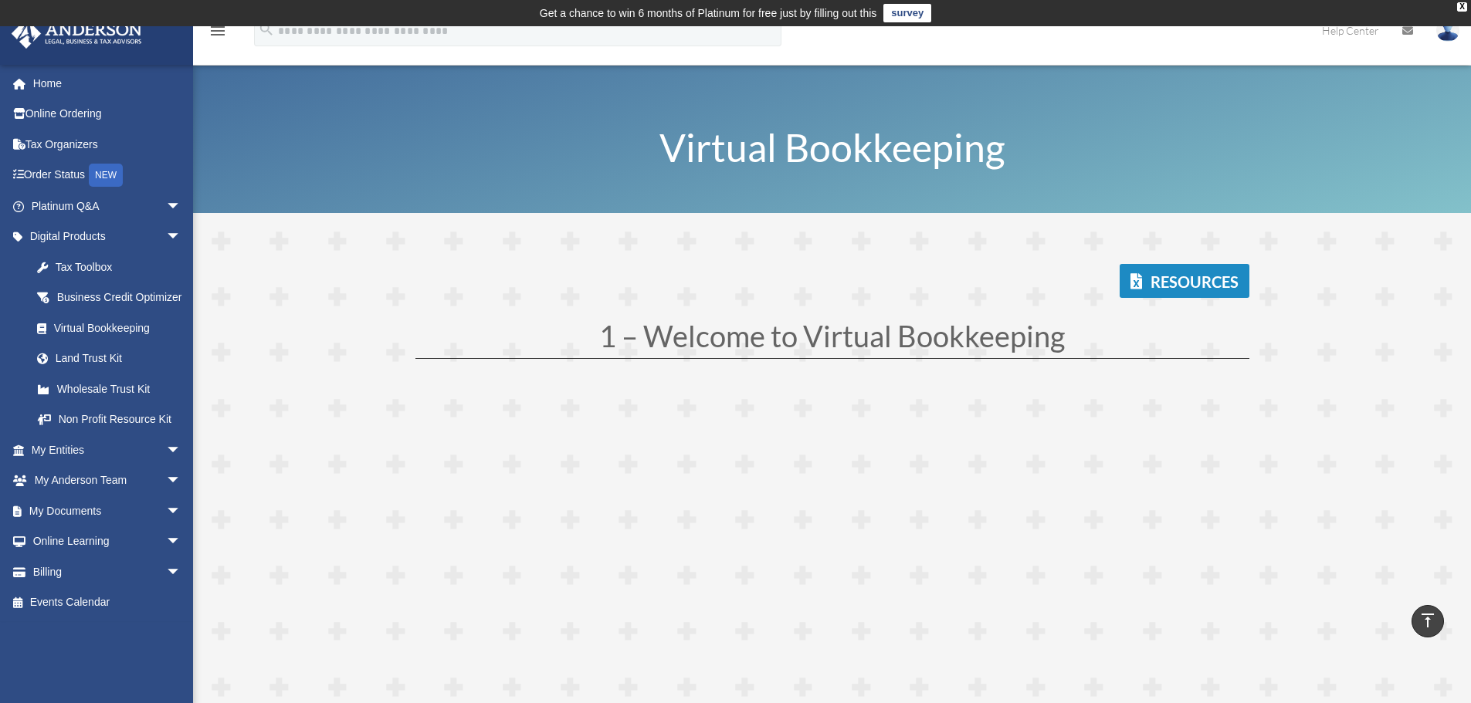
scroll to position [4561, 0]
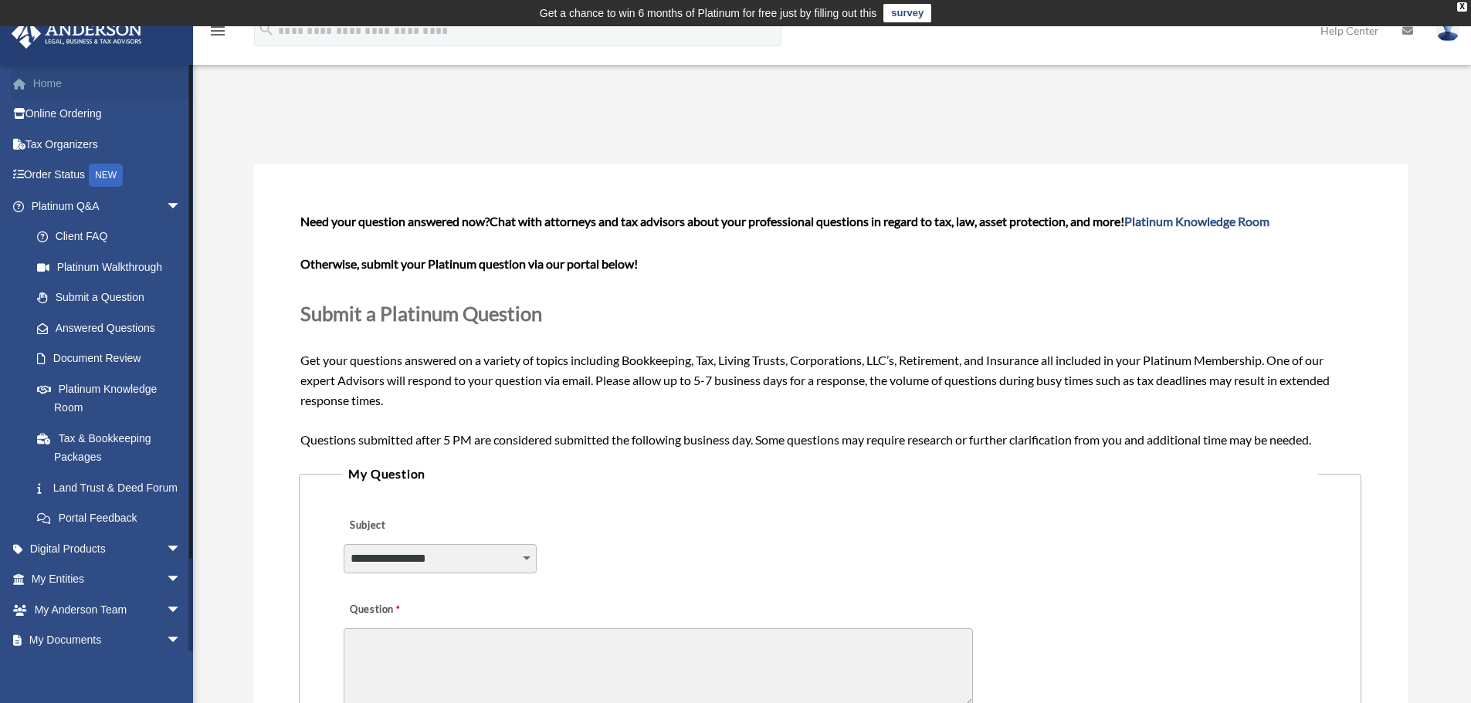
click at [55, 86] on link "Home" at bounding box center [108, 83] width 194 height 31
click at [84, 38] on img at bounding box center [77, 34] width 140 height 30
click at [1442, 36] on img at bounding box center [1447, 30] width 23 height 22
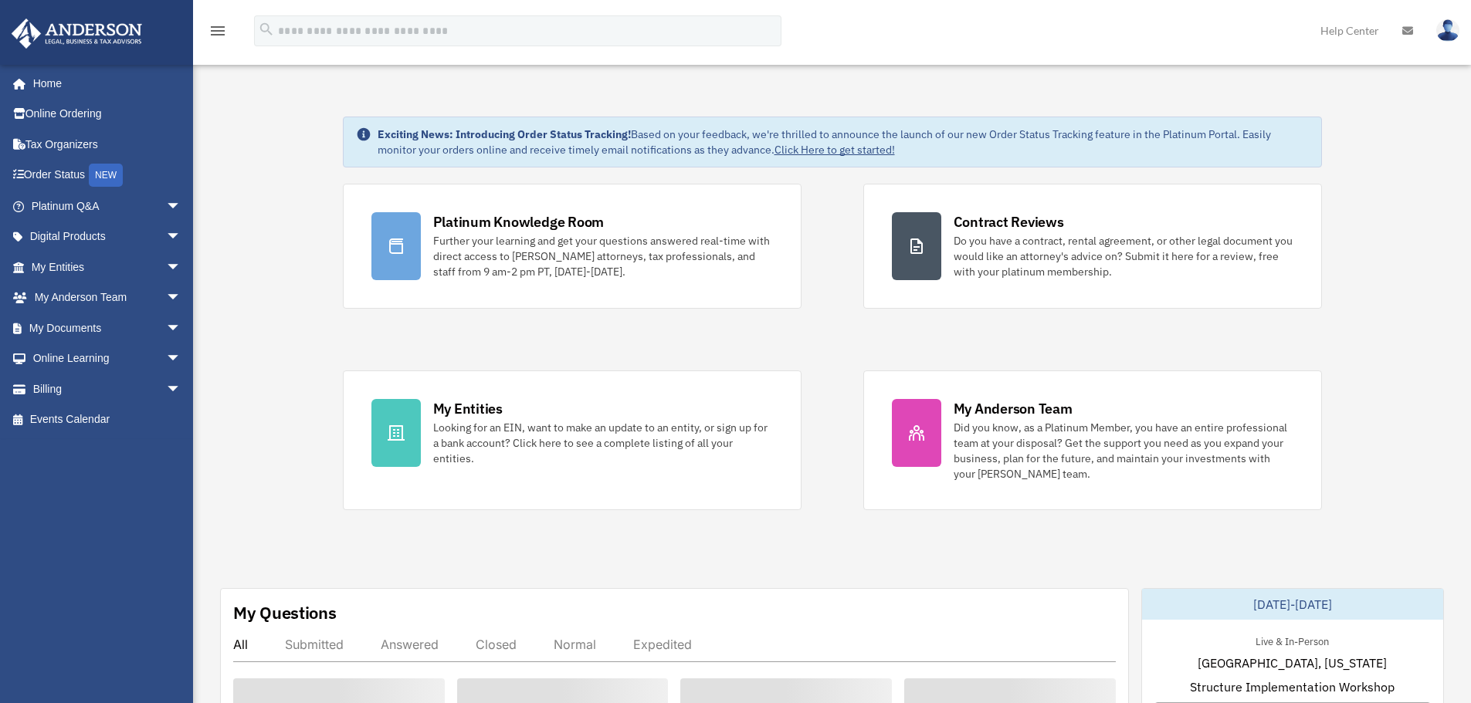
click at [1446, 36] on img at bounding box center [1447, 30] width 23 height 22
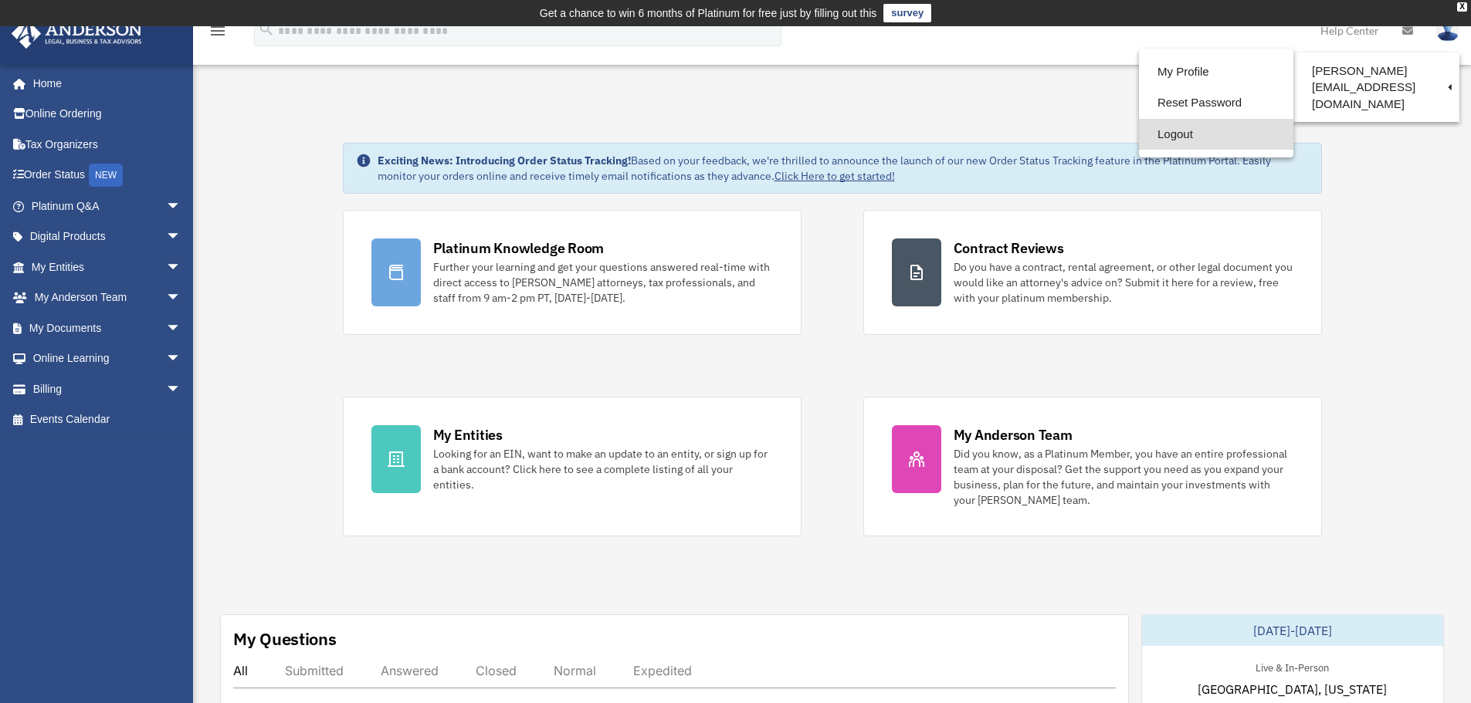
click at [1139, 133] on link "Logout" at bounding box center [1216, 135] width 154 height 32
